Goal: Information Seeking & Learning: Learn about a topic

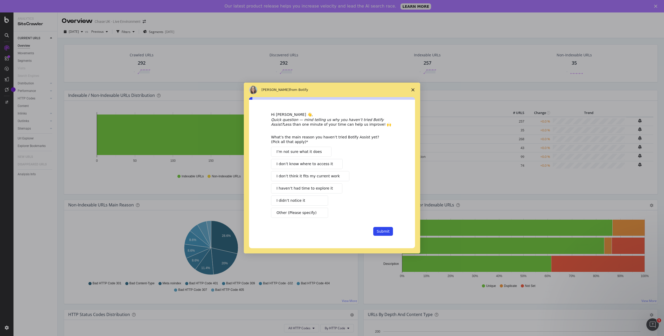
click at [411, 91] on span "Close survey" at bounding box center [413, 89] width 15 height 15
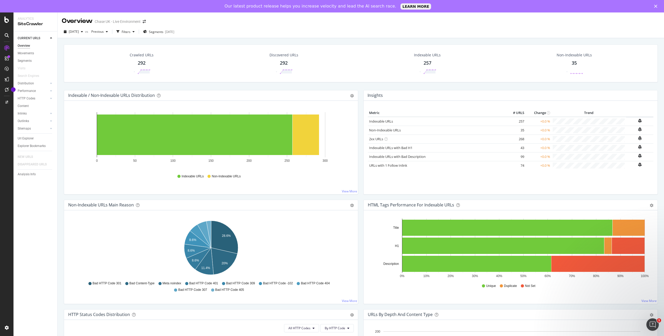
click at [122, 20] on div "Chase UK - Live Environment" at bounding box center [118, 21] width 46 height 5
click at [144, 22] on icon "arrow-right-arrow-left" at bounding box center [144, 22] width 3 height 4
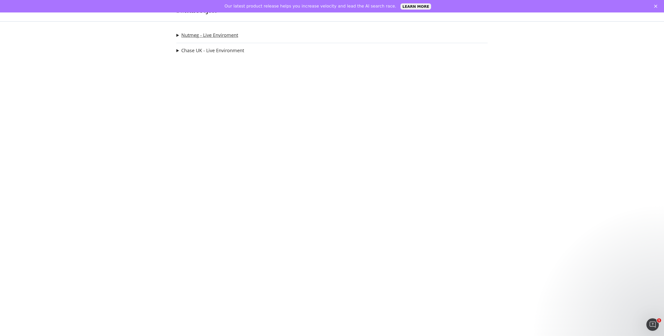
click at [194, 34] on link "Nutmeg - Live Enviroment" at bounding box center [209, 34] width 57 height 5
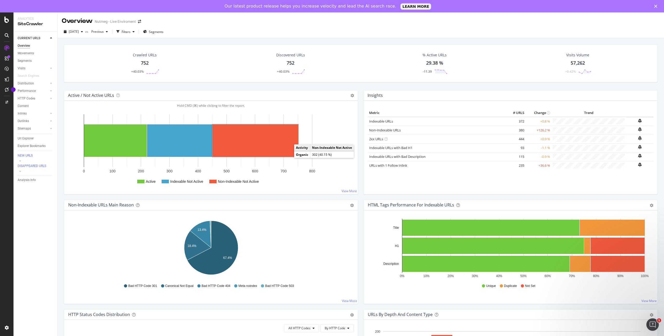
click at [285, 145] on rect "A chart." at bounding box center [255, 140] width 86 height 32
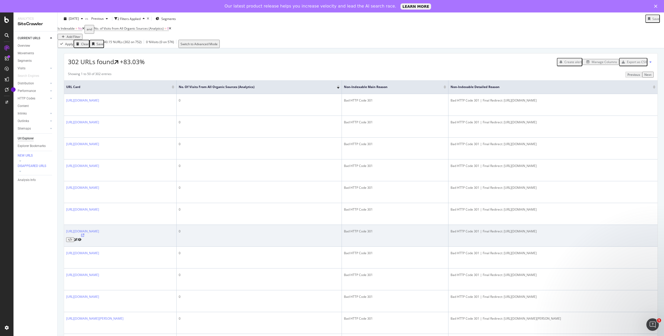
scroll to position [81, 0]
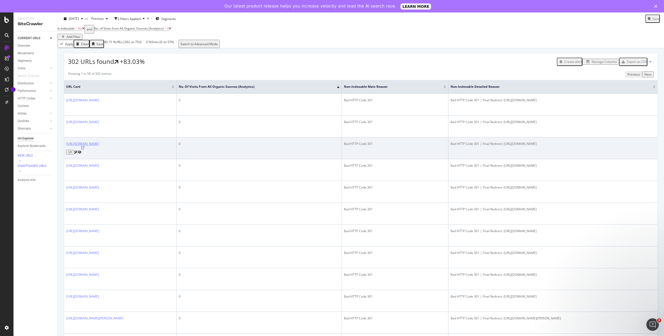
click at [99, 146] on link "https://www.nutmeg.com/nutmegonomics/what-to-do-when-you-get-an-inheritance/" at bounding box center [82, 143] width 33 height 4
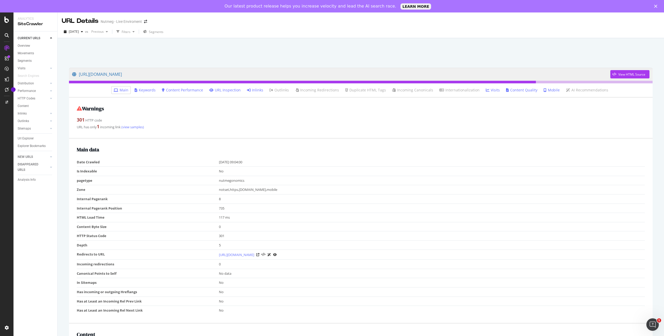
click at [132, 129] on div "URL has only 1 incoming link (view samples)" at bounding box center [361, 126] width 568 height 7
click at [131, 126] on link "(view samples)" at bounding box center [132, 126] width 23 height 5
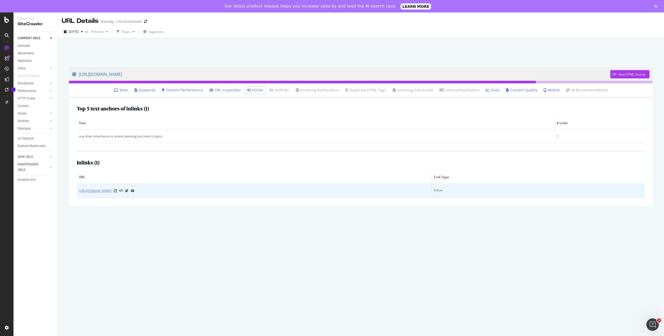
click at [112, 190] on link "https://www.nutmeg.com/insights/six-top-tips-to-make-the-most-of-your-tax-breaks" at bounding box center [95, 190] width 33 height 5
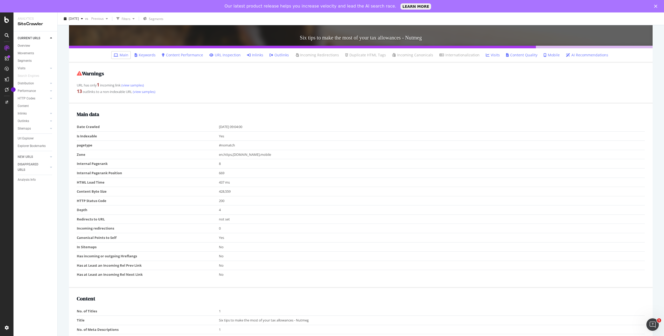
scroll to position [104, 0]
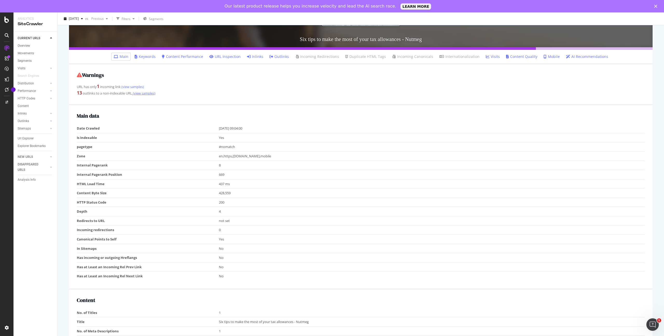
click at [150, 93] on link "(view samples)" at bounding box center [143, 93] width 23 height 5
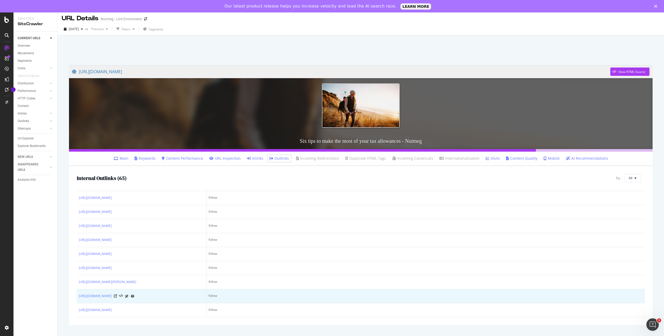
scroll to position [877, 0]
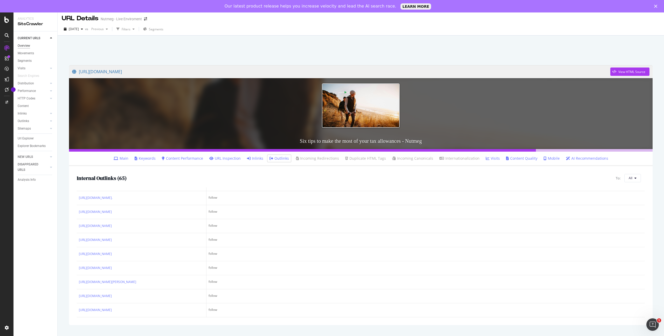
click at [24, 47] on div "Overview" at bounding box center [24, 45] width 12 height 5
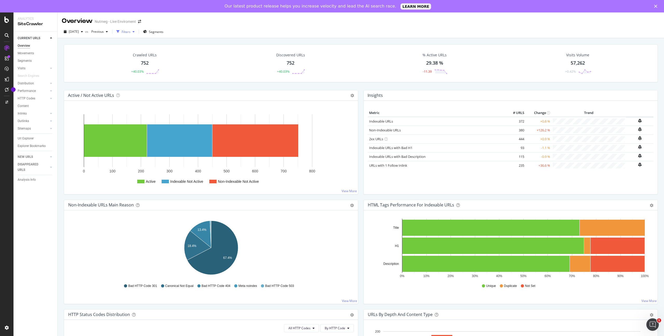
click at [137, 32] on div "button" at bounding box center [133, 31] width 6 height 3
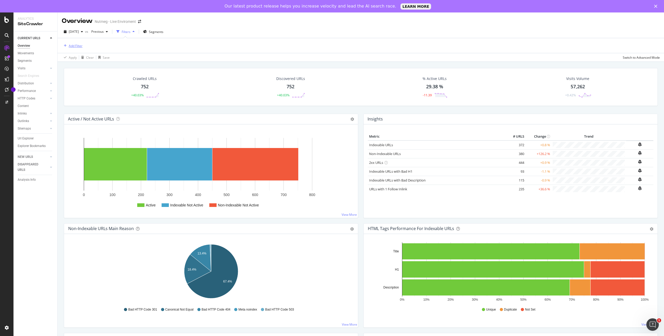
click at [74, 44] on div "Add Filter" at bounding box center [76, 46] width 14 height 4
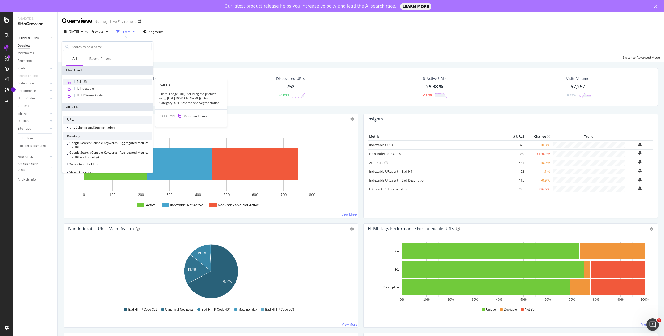
click at [87, 82] on span "Full URL" at bounding box center [82, 81] width 11 height 4
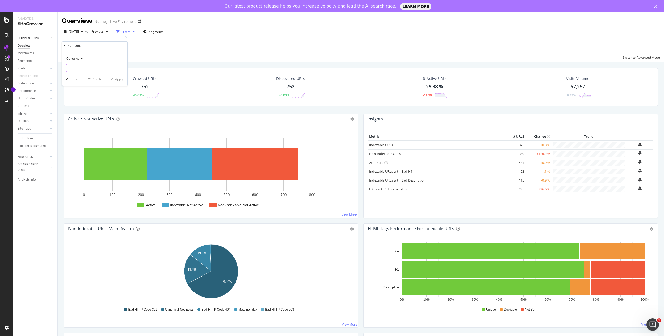
click at [80, 67] on input "text" at bounding box center [94, 68] width 57 height 8
paste input "https://www.nutmeg.com/nutmegonomics/nutmeg-investor-update-may-2025"
type input "https://www.nutmeg.com/nutmegonomics/nutmeg-investor-update-may-2025"
click at [114, 81] on div "Apply" at bounding box center [115, 79] width 15 height 5
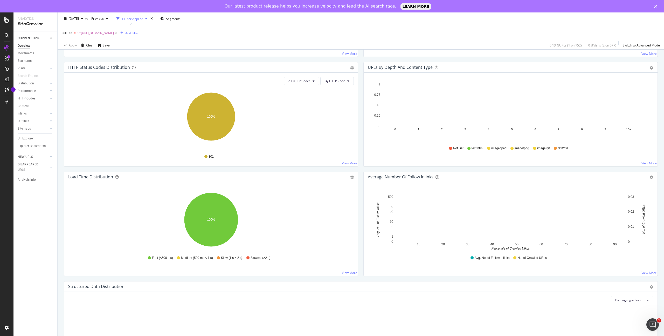
scroll to position [274, 0]
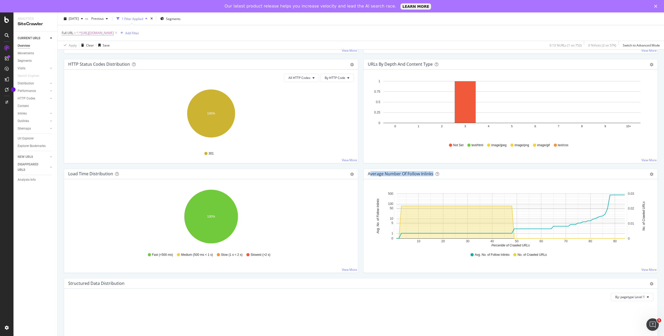
drag, startPoint x: 371, startPoint y: 173, endPoint x: 420, endPoint y: 178, distance: 49.3
click at [420, 178] on div "Average Number of Follow Inlinks Chart (by Value) Table Export as CSV Add to Cu…" at bounding box center [511, 174] width 294 height 10
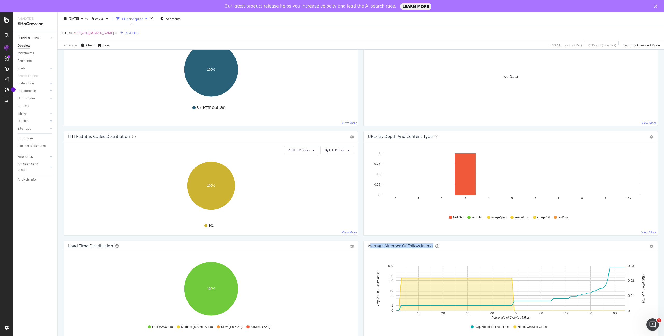
scroll to position [0, 0]
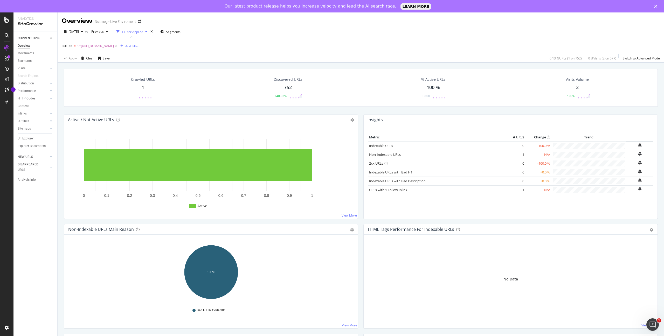
click at [114, 43] on span "^.*https://www.nutmeg.com/nutmegonomics/nutmeg-investor-update-may-2025.*$" at bounding box center [95, 45] width 37 height 7
click at [105, 68] on input "https://www.nutmeg.com/nutmegonomics/nutmeg-investor-update-may-2025" at bounding box center [90, 67] width 49 height 8
drag, startPoint x: 72, startPoint y: 68, endPoint x: 64, endPoint y: 68, distance: 8.3
click at [64, 68] on div "Contains https://www.nutmeg.com/nutmegonomics/nutmeg-investor-update-may-2025 C…" at bounding box center [94, 67] width 65 height 35
type input "/nutmeg-investor-update-may-2025"
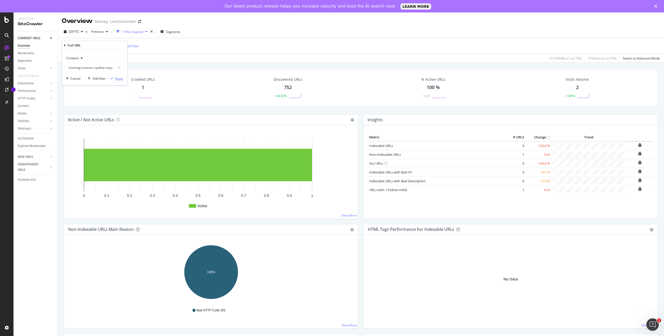
click at [120, 79] on div "Apply" at bounding box center [119, 78] width 8 height 4
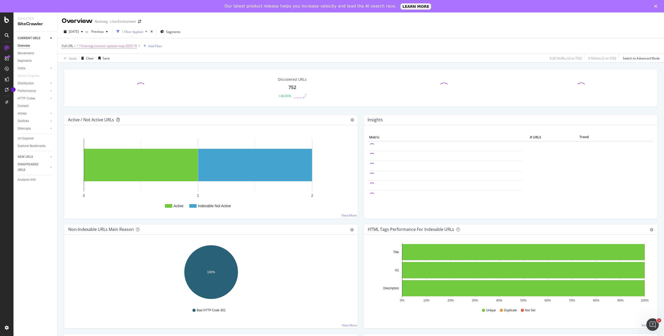
click at [118, 119] on icon at bounding box center [118, 120] width 4 height 4
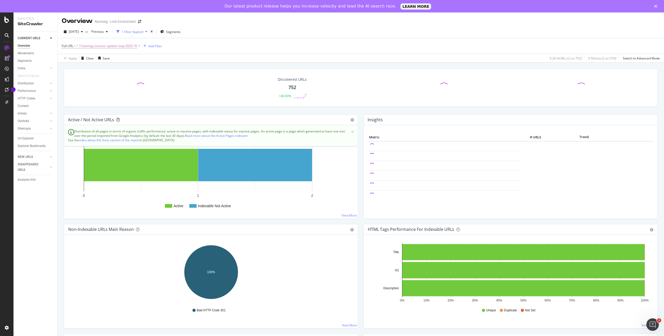
click at [118, 119] on icon at bounding box center [118, 120] width 4 height 4
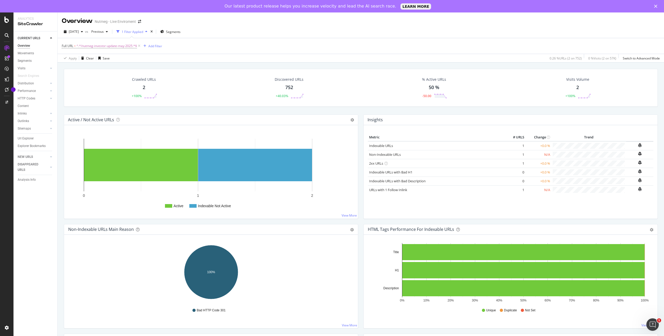
drag, startPoint x: 254, startPoint y: 213, endPoint x: 238, endPoint y: 210, distance: 16.9
click at [254, 213] on rect "A chart." at bounding box center [211, 173] width 286 height 81
click at [212, 161] on rect "A chart." at bounding box center [255, 165] width 114 height 32
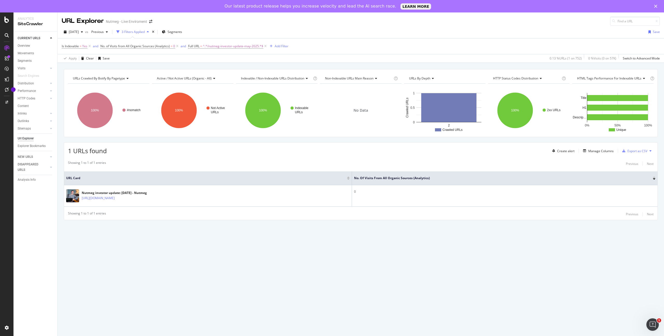
click at [181, 80] on span "Active / Not Active URLs (organic - all)" at bounding box center [184, 78] width 55 height 4
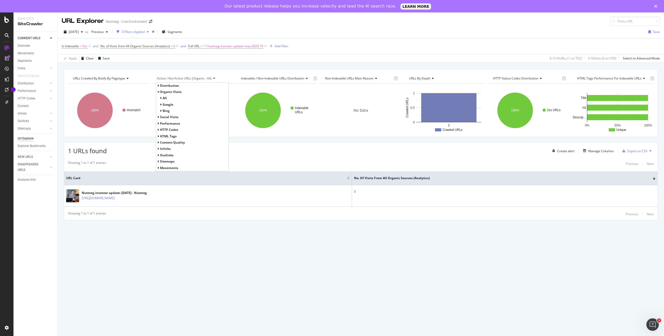
click at [180, 78] on span "Active / Not Active URLs (organic - all)" at bounding box center [184, 78] width 55 height 4
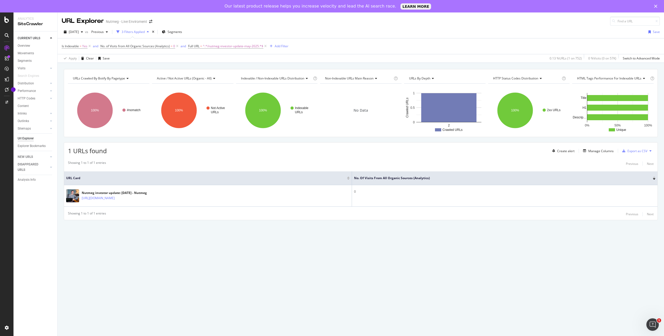
click at [180, 78] on span "Active / Not Active URLs (organic - all)" at bounding box center [184, 78] width 55 height 4
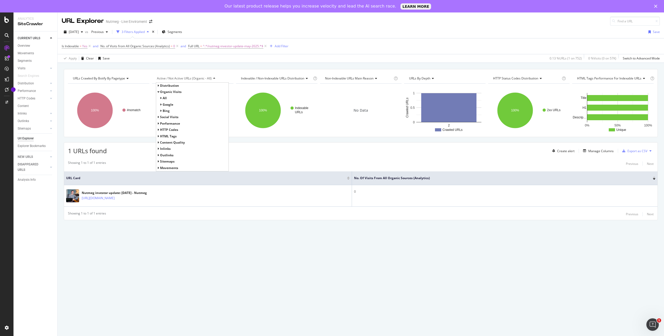
click at [180, 78] on span "Active / Not Active URLs (organic - all)" at bounding box center [184, 78] width 55 height 4
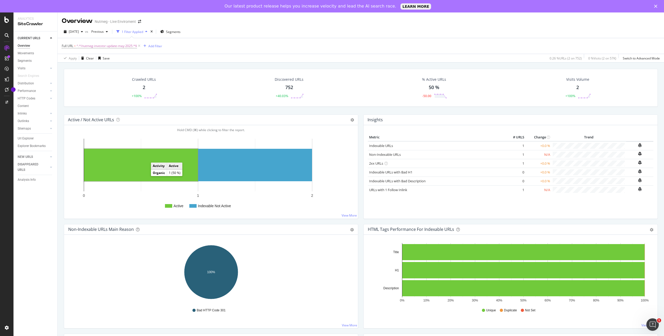
click at [135, 164] on rect "A chart." at bounding box center [141, 165] width 114 height 32
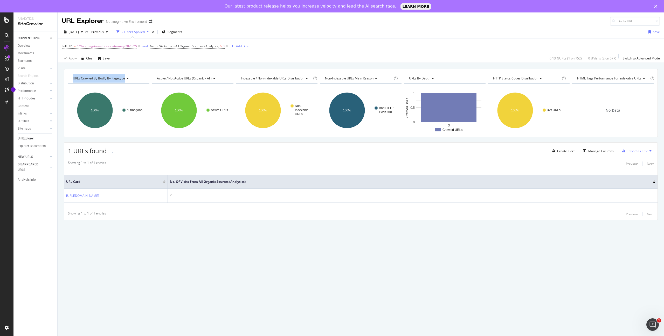
click at [84, 105] on div "URLs Crawled By Botify By pagetype Chart (by Value) Table Expand Export as CSV …" at bounding box center [361, 153] width 606 height 169
click at [58, 118] on div "URLs Crawled By Botify By pagetype Chart (by Value) Table Expand Export as CSV …" at bounding box center [361, 153] width 606 height 169
click at [224, 137] on div "URLs Crawled By Botify By pagetype Chart (by Value) Table Expand Export as CSV …" at bounding box center [361, 103] width 594 height 68
click at [140, 47] on icon at bounding box center [139, 46] width 4 height 5
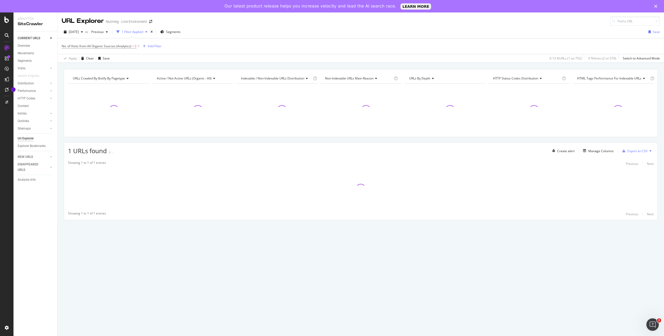
click at [24, 139] on div "Url Explorer" at bounding box center [26, 138] width 16 height 5
click at [22, 43] on div "Overview" at bounding box center [24, 45] width 12 height 5
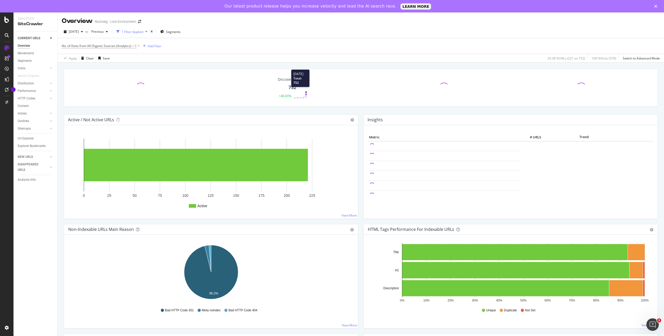
click at [306, 96] on line at bounding box center [306, 96] width 0 height 4
click at [137, 46] on icon at bounding box center [138, 45] width 4 height 5
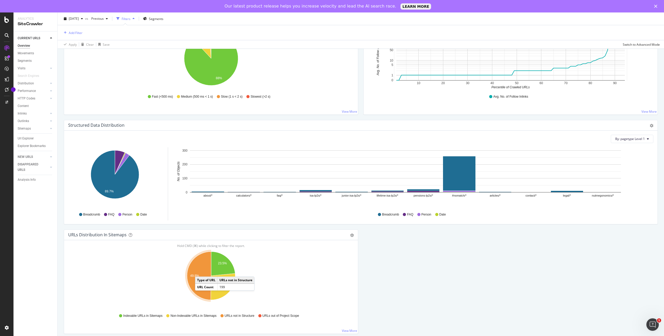
scroll to position [430, 0]
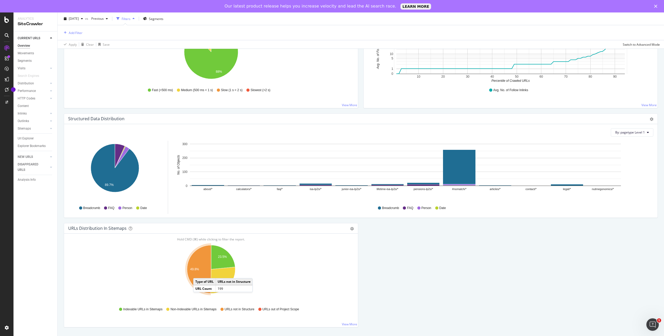
click at [198, 272] on icon "A chart." at bounding box center [199, 269] width 24 height 48
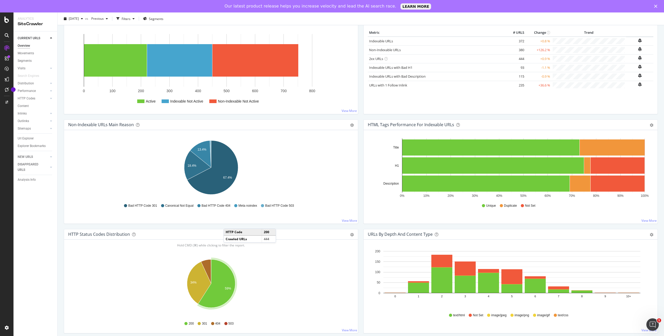
scroll to position [80, 0]
click at [343, 214] on div "Hold CMD (⌘) while clicking to filter the report. 13.4% 18.4% 67.4% Non-Indexab…" at bounding box center [211, 176] width 294 height 93
click at [345, 218] on link "View More" at bounding box center [349, 220] width 15 height 4
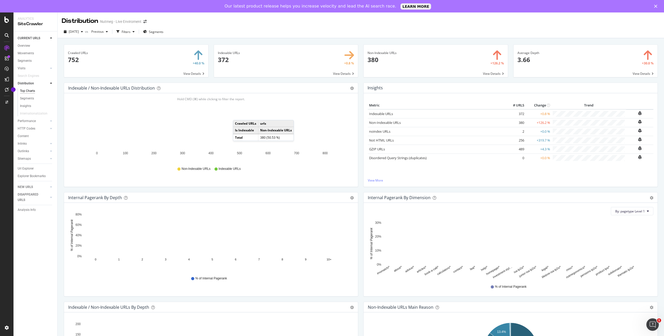
scroll to position [1, 0]
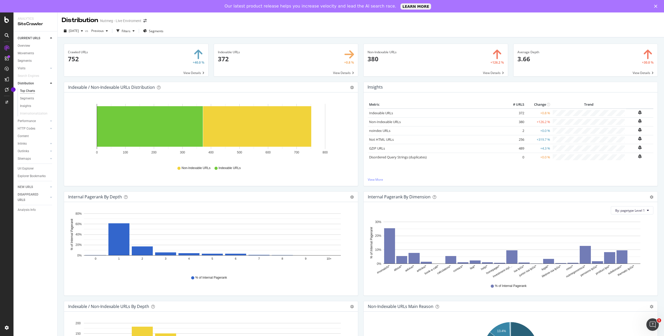
click at [488, 71] on span at bounding box center [436, 60] width 144 height 32
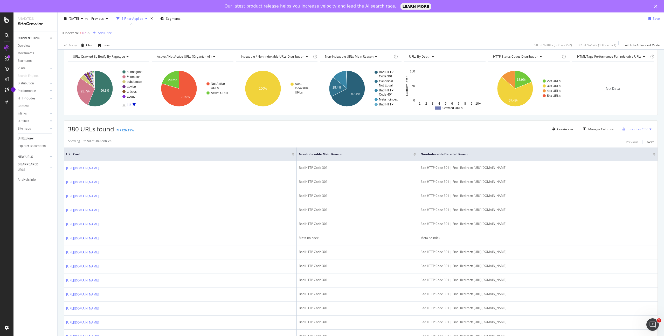
scroll to position [22, 0]
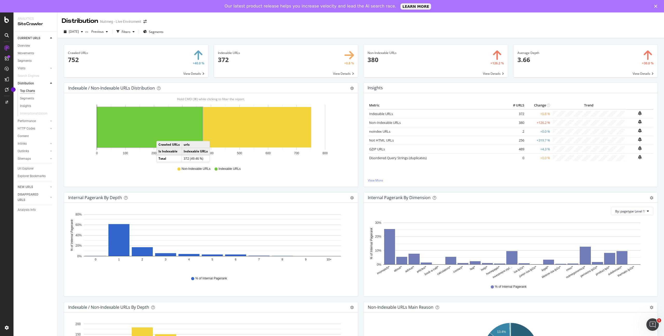
click at [162, 136] on rect "A chart." at bounding box center [150, 127] width 106 height 40
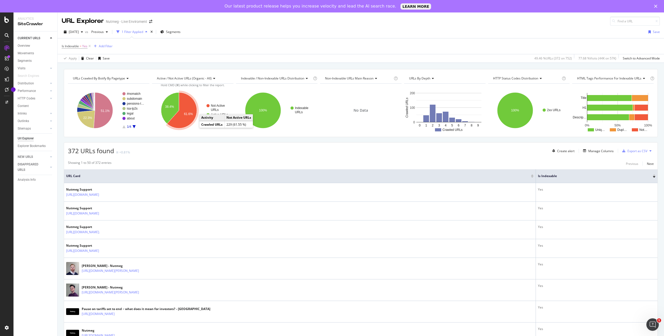
click at [189, 115] on text "61.6%" at bounding box center [188, 114] width 9 height 4
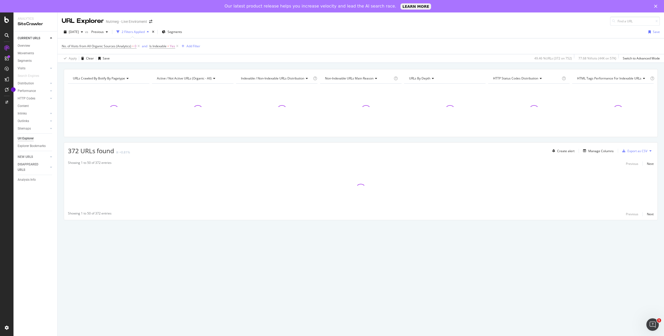
click at [198, 74] on div "Active / Not Active URLs (organic - all)" at bounding box center [192, 78] width 73 height 8
click at [165, 99] on span "all" at bounding box center [165, 98] width 4 height 4
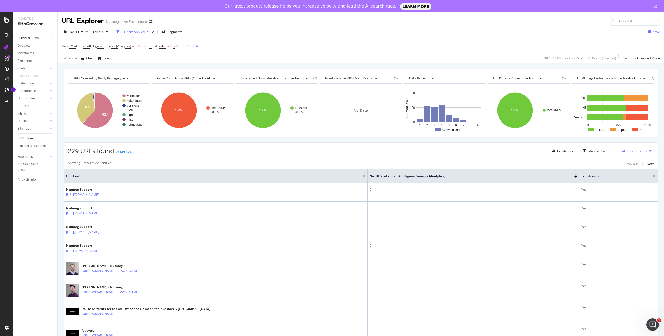
click at [223, 66] on div "URLs Crawled By Botify By pagetype Chart (by Value) Table Expand Export as CSV …" at bounding box center [361, 69] width 606 height 12
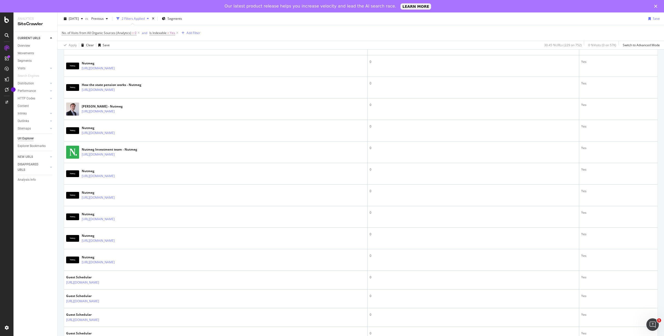
scroll to position [299, 0]
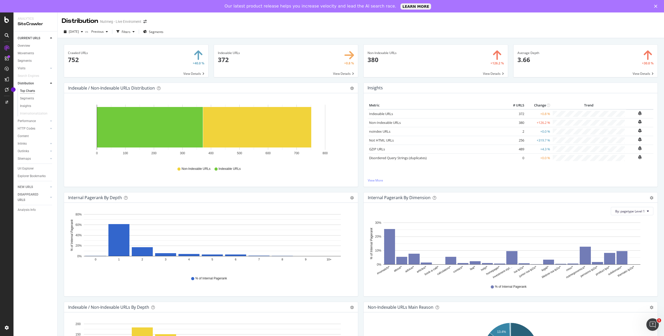
click at [187, 61] on span at bounding box center [136, 61] width 144 height 32
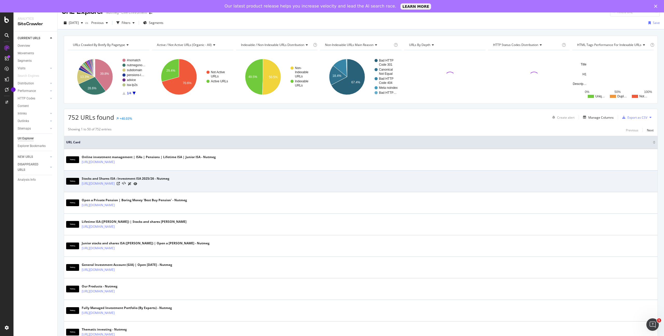
scroll to position [11, 0]
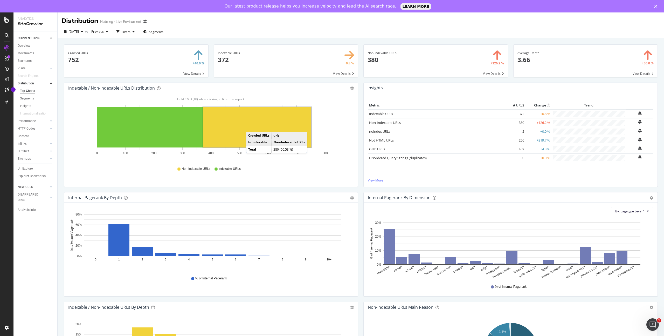
click at [251, 127] on rect "A chart." at bounding box center [257, 127] width 108 height 40
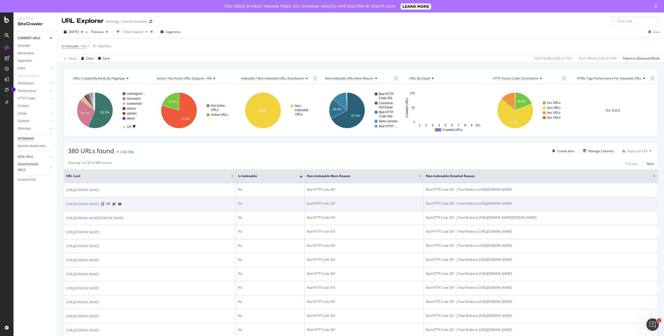
scroll to position [25, 0]
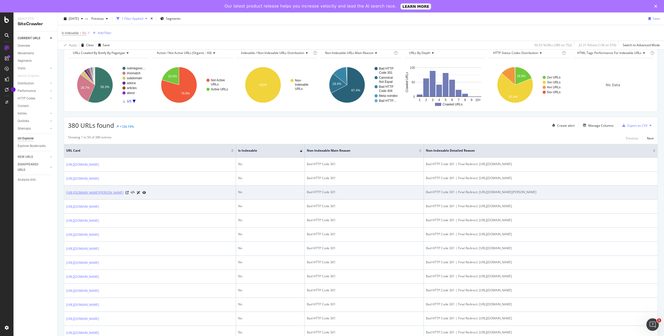
click at [123, 194] on link "https://www.nutmeg.com/nutmegonomics/author/euan-jones" at bounding box center [94, 192] width 57 height 5
